Goal: Navigation & Orientation: Find specific page/section

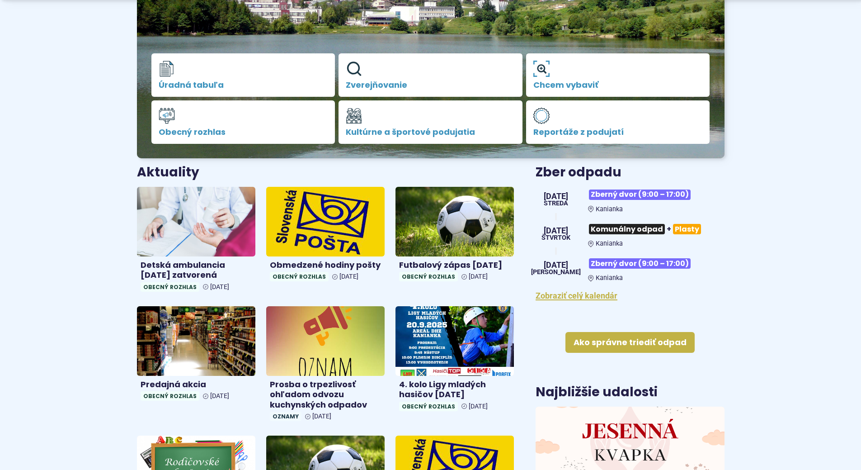
scroll to position [271, 0]
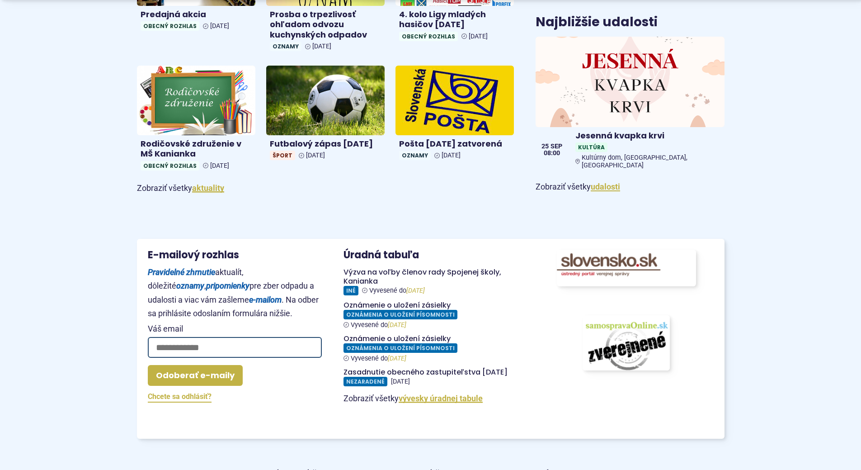
scroll to position [588, 0]
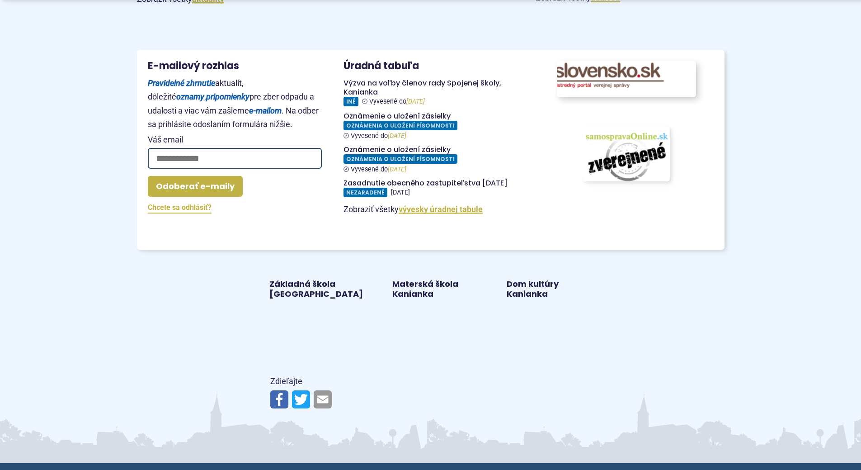
scroll to position [949, 0]
